Goal: Find specific page/section: Find specific page/section

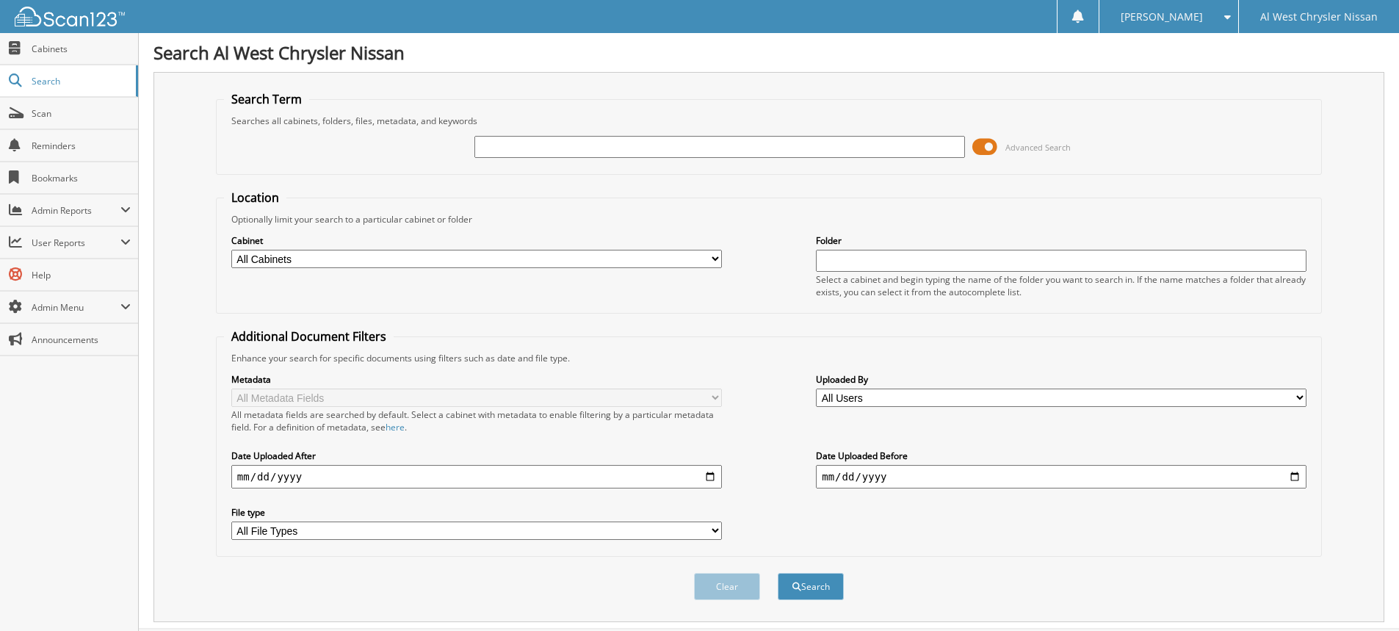
click at [551, 145] on input "text" at bounding box center [719, 147] width 490 height 22
type input "collin"
click at [615, 256] on select "All Cabinets ACCOUNTS PAYABLE ARCHIVE REPAIR ORDERS BANK RECS CAR DEAL JACKETS …" at bounding box center [476, 259] width 490 height 18
select select "48846"
click at [231, 250] on select "All Cabinets ACCOUNTS PAYABLE ARCHIVE REPAIR ORDERS BANK RECS CAR DEAL JACKETS …" at bounding box center [476, 259] width 490 height 18
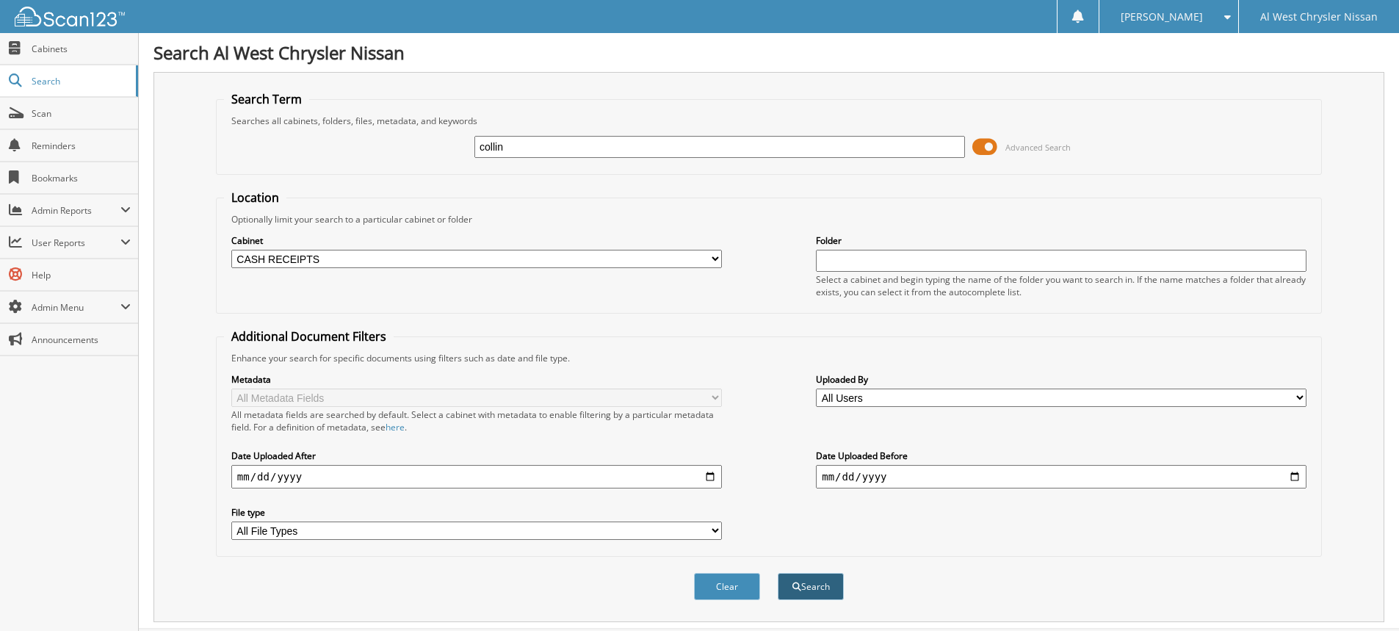
click at [797, 586] on span "submit" at bounding box center [796, 586] width 9 height 9
drag, startPoint x: 520, startPoint y: 146, endPoint x: 217, endPoint y: 126, distance: 304.0
click at [237, 125] on fieldset "Search Term Searches all cabinets, folders, files, metadata, and keywords colli…" at bounding box center [769, 133] width 1106 height 84
type input "[PERSON_NAME]"
click at [794, 582] on button "Search" at bounding box center [811, 586] width 66 height 27
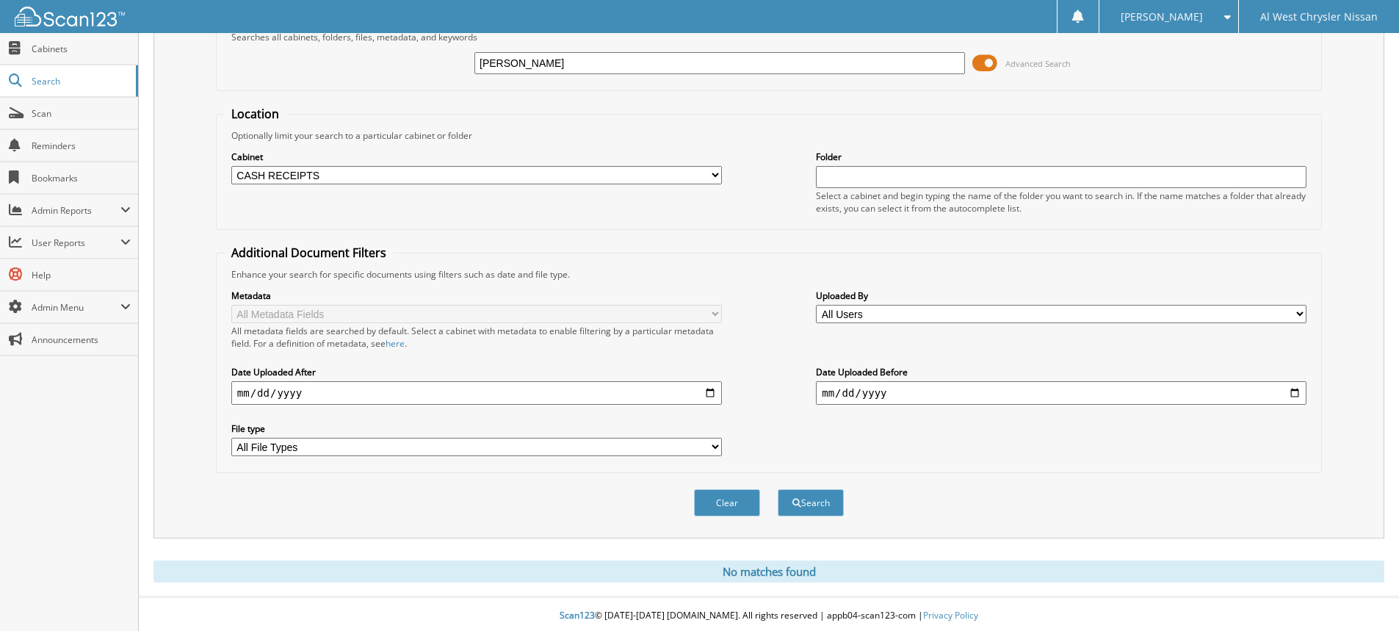
scroll to position [87, 0]
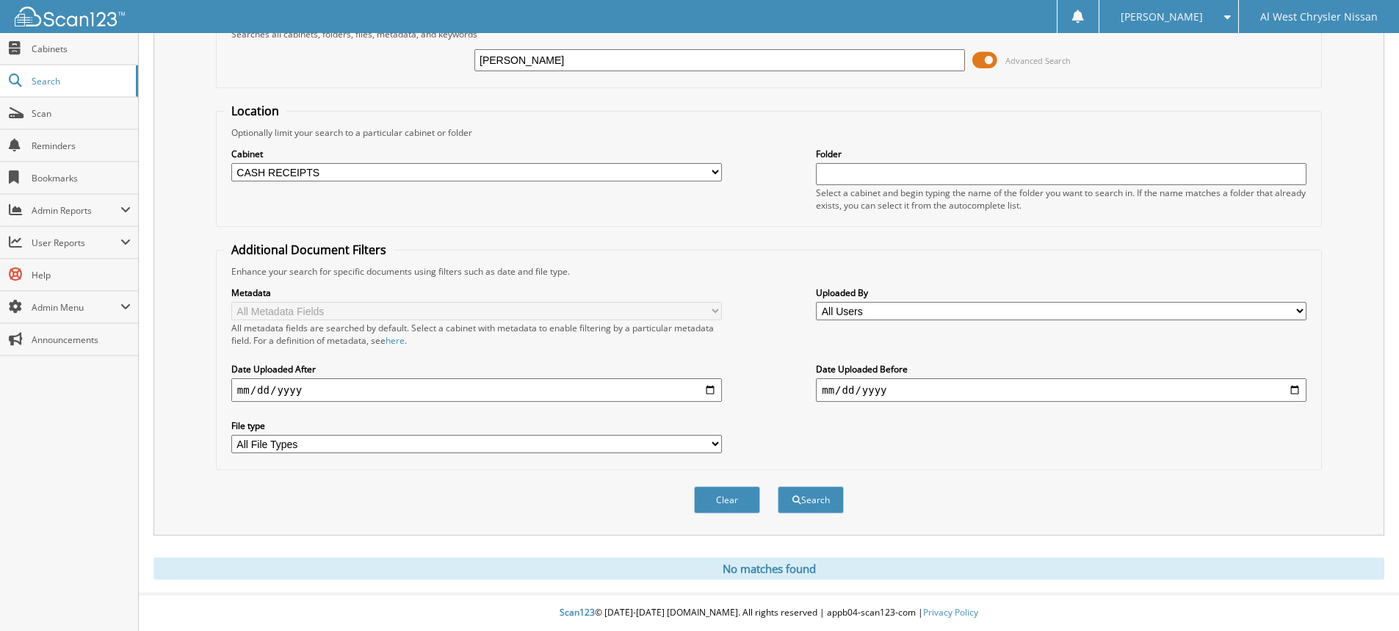
click at [550, 58] on input "[PERSON_NAME]" at bounding box center [719, 60] width 490 height 22
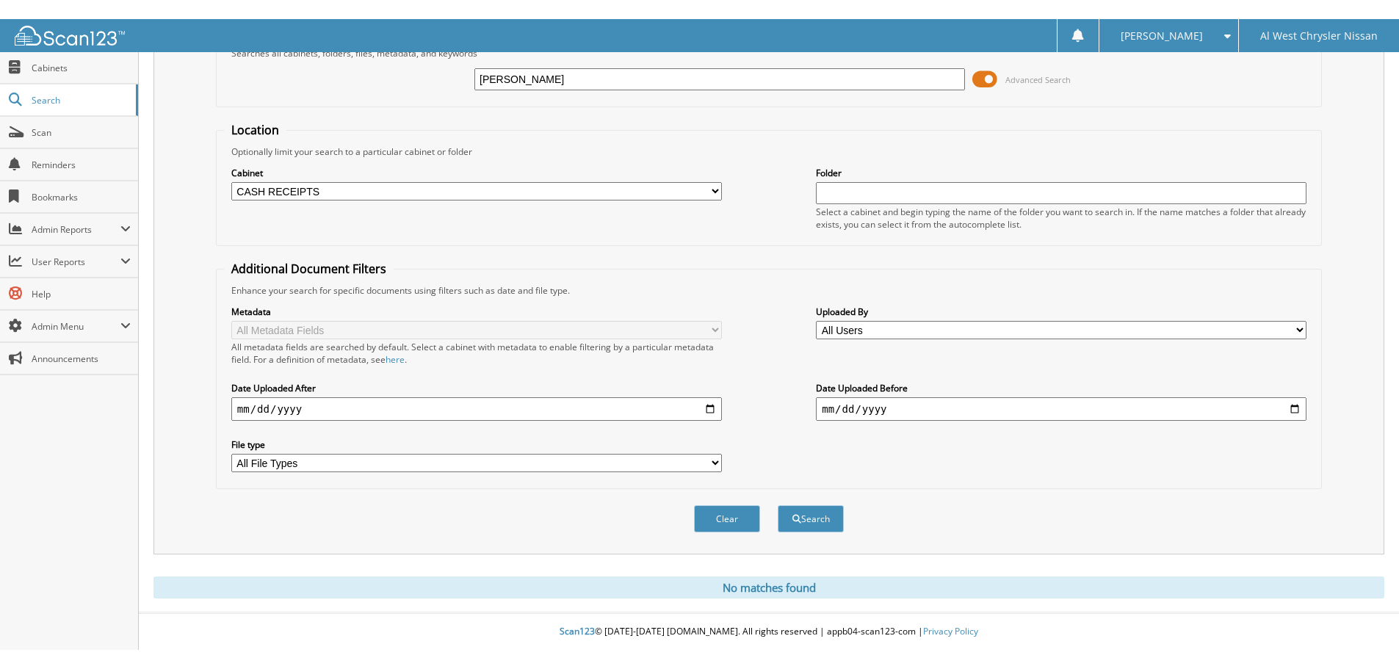
scroll to position [49, 0]
